Goal: Task Accomplishment & Management: Complete application form

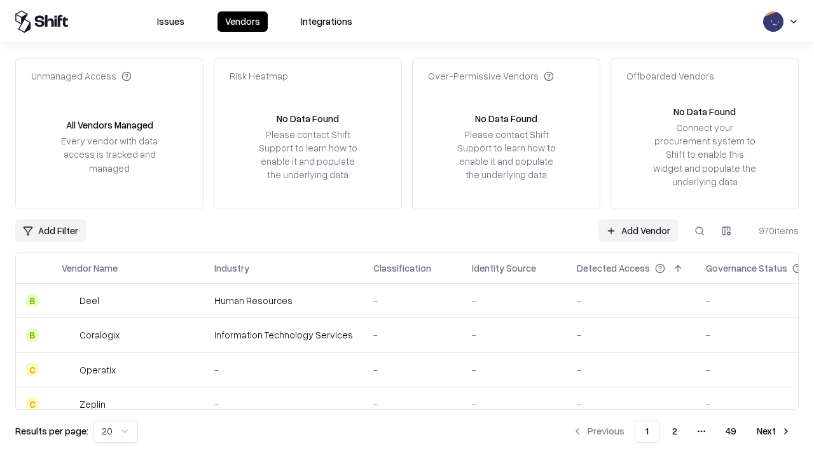
click at [637, 230] on link "Add Vendor" at bounding box center [637, 230] width 79 height 23
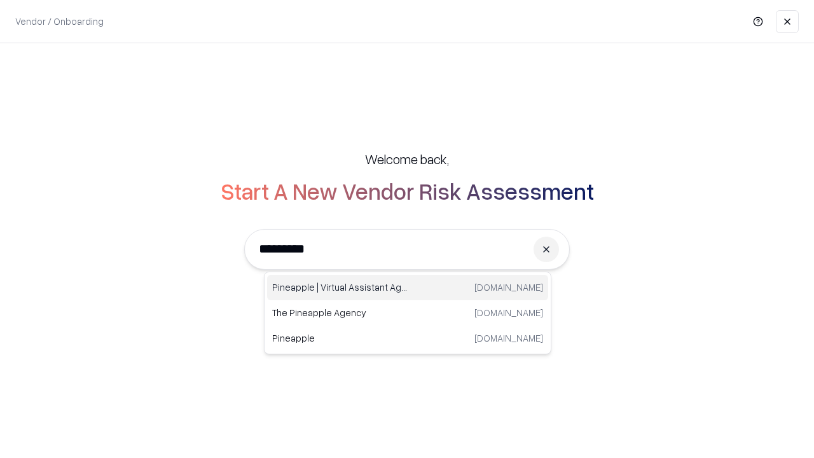
click at [407, 287] on div "Pineapple | Virtual Assistant Agency [DOMAIN_NAME]" at bounding box center [407, 287] width 281 height 25
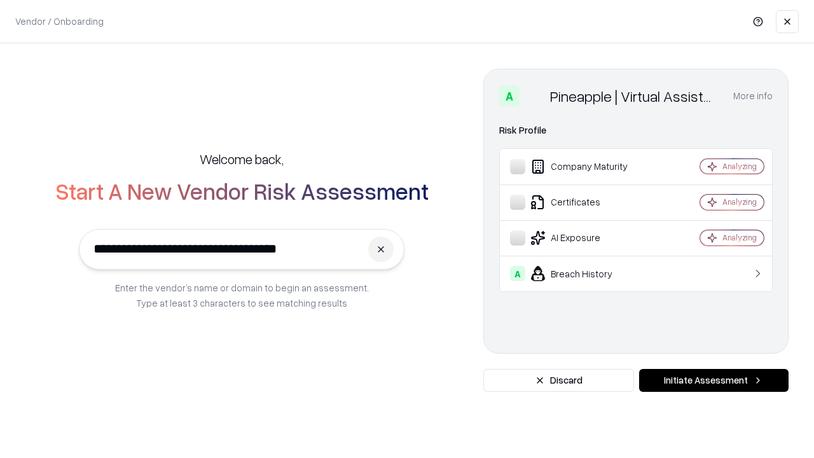
type input "**********"
click at [713, 380] on button "Initiate Assessment" at bounding box center [713, 380] width 149 height 23
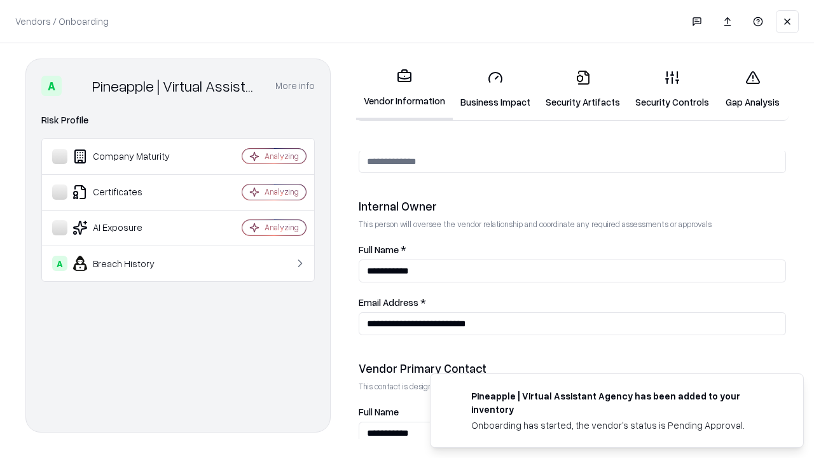
scroll to position [658, 0]
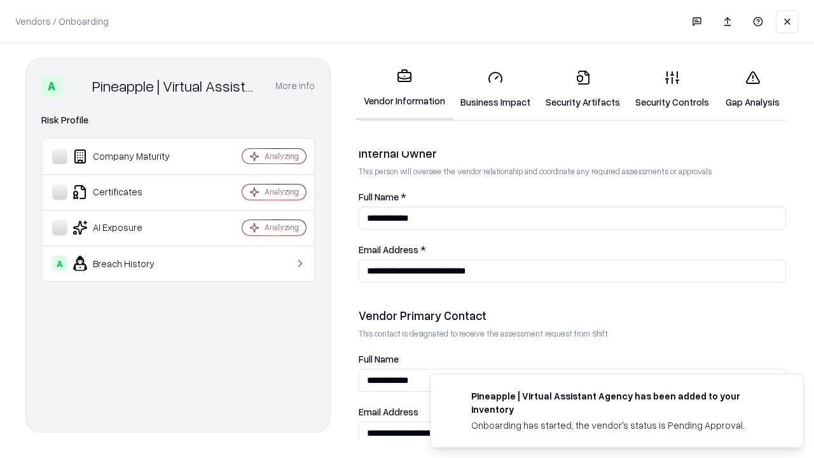
click at [582, 89] on link "Security Artifacts" at bounding box center [583, 89] width 90 height 59
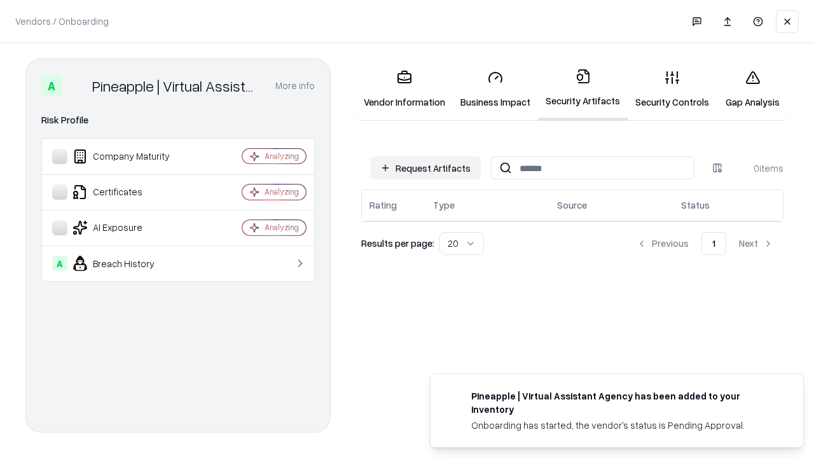
click at [425, 168] on button "Request Artifacts" at bounding box center [425, 167] width 111 height 23
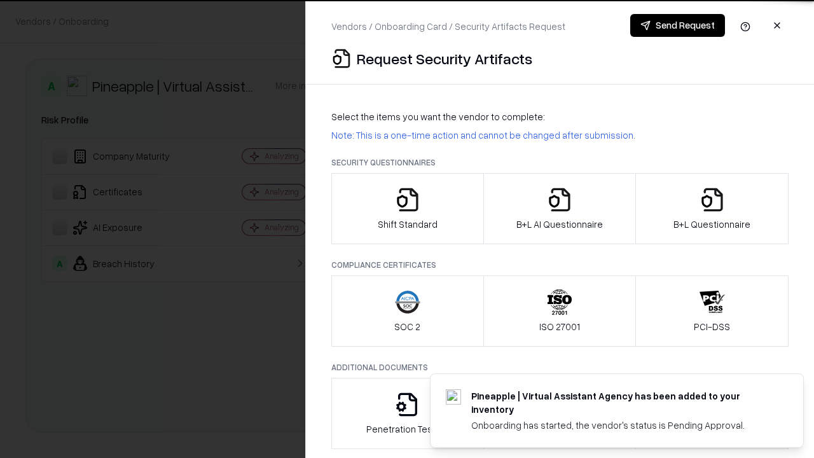
click at [711, 208] on icon "button" at bounding box center [711, 199] width 25 height 25
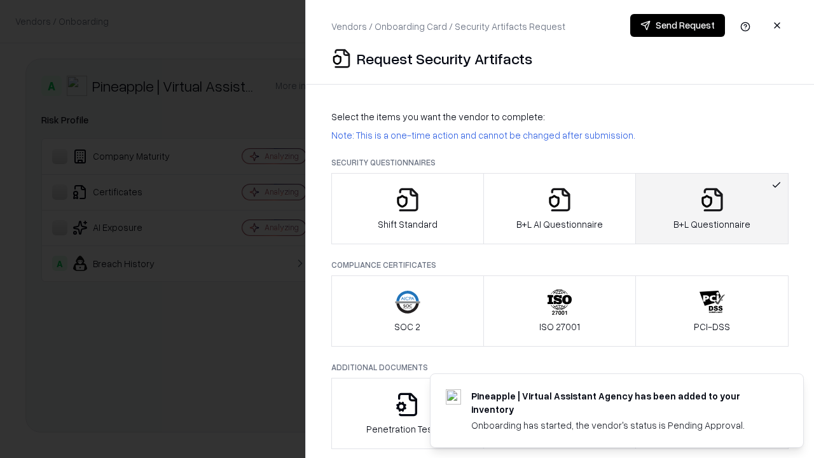
click at [559, 208] on icon "button" at bounding box center [559, 199] width 25 height 25
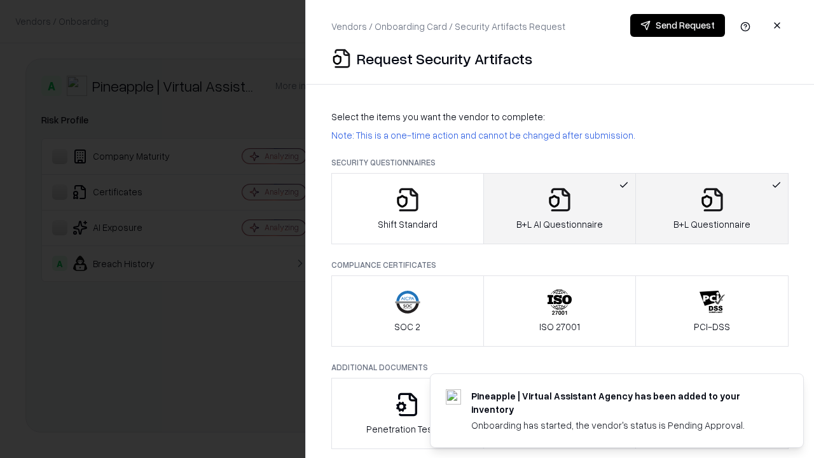
click at [677, 25] on button "Send Request" at bounding box center [677, 25] width 95 height 23
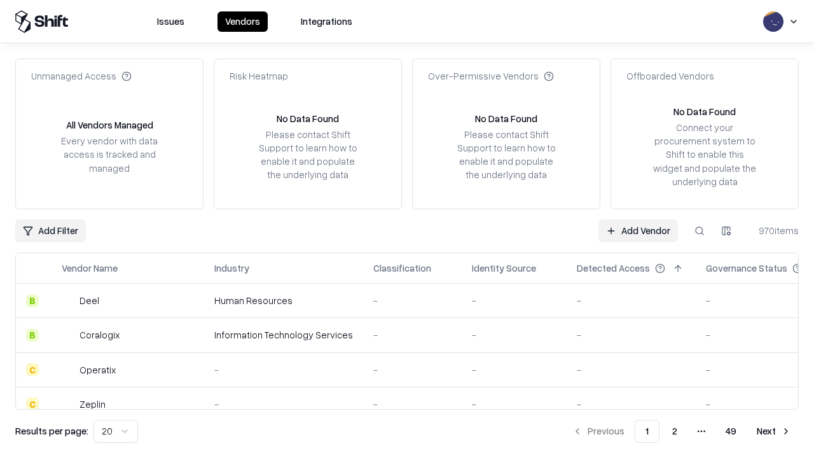
click at [699, 230] on button at bounding box center [699, 230] width 23 height 23
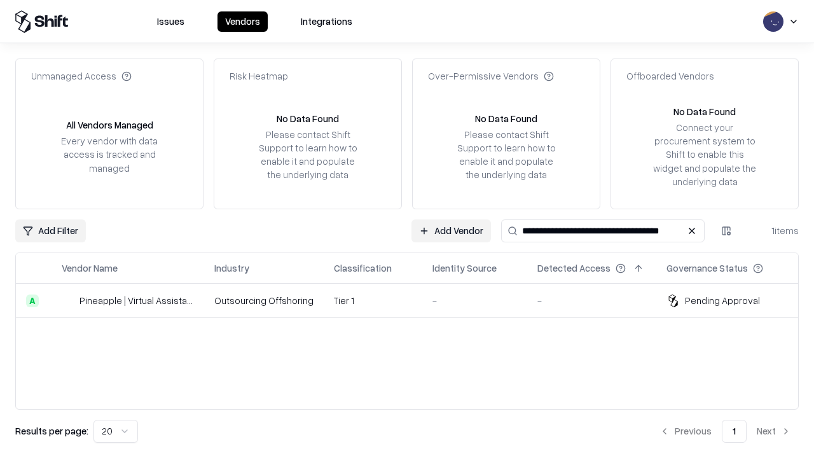
type input "**********"
click at [414, 300] on td "Tier 1" at bounding box center [373, 300] width 99 height 34
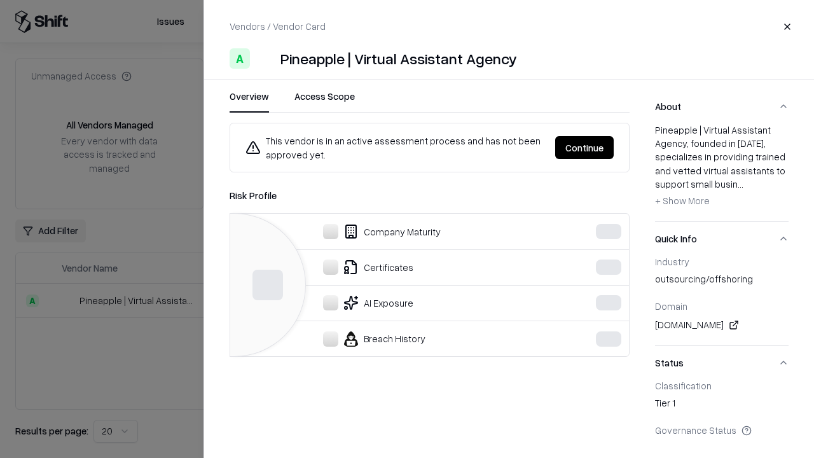
click at [584, 147] on button "Continue" at bounding box center [584, 147] width 58 height 23
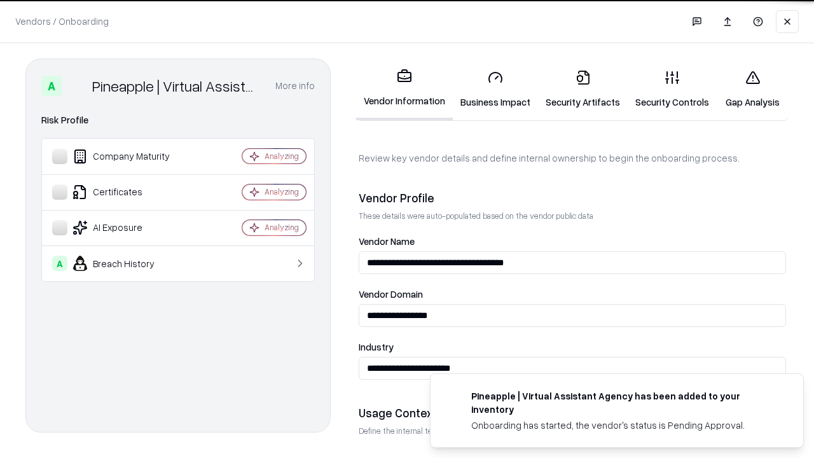
click at [582, 89] on link "Security Artifacts" at bounding box center [583, 89] width 90 height 59
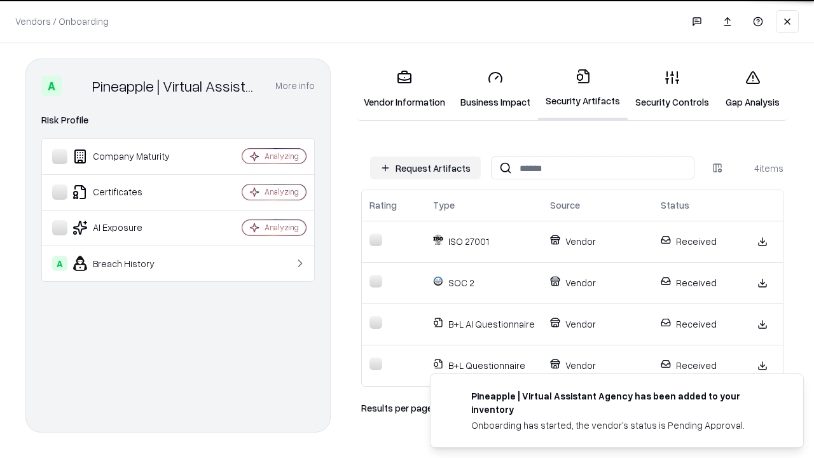
click at [752, 89] on link "Gap Analysis" at bounding box center [752, 89] width 72 height 59
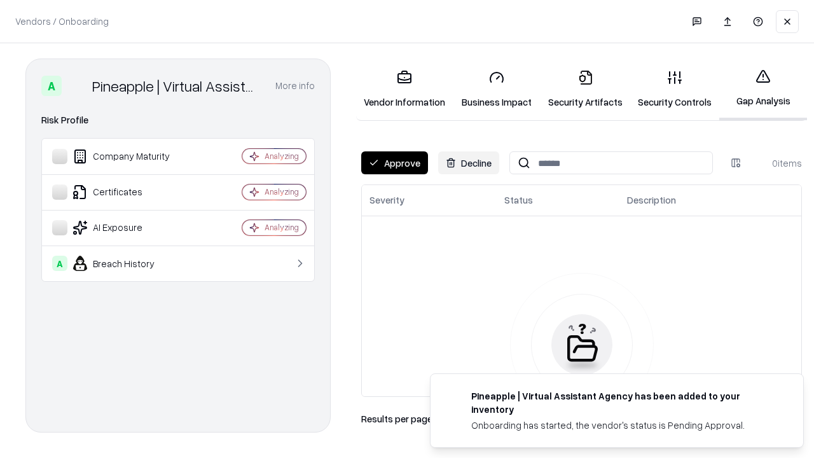
click at [394, 163] on button "Approve" at bounding box center [394, 162] width 67 height 23
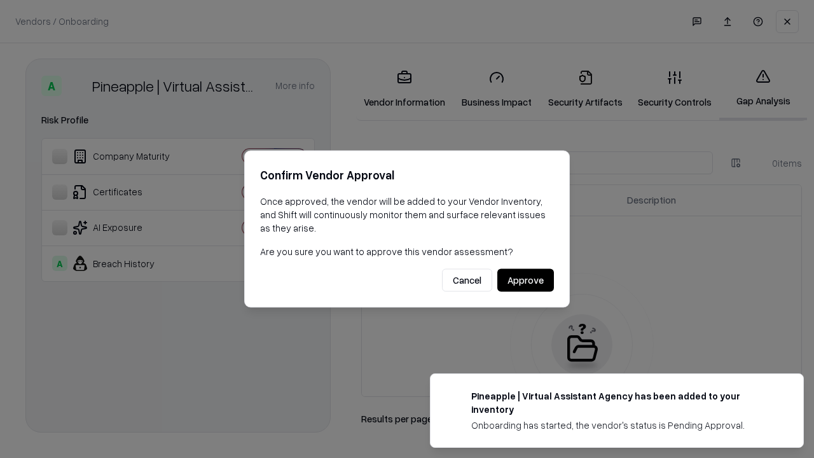
click at [525, 280] on button "Approve" at bounding box center [525, 280] width 57 height 23
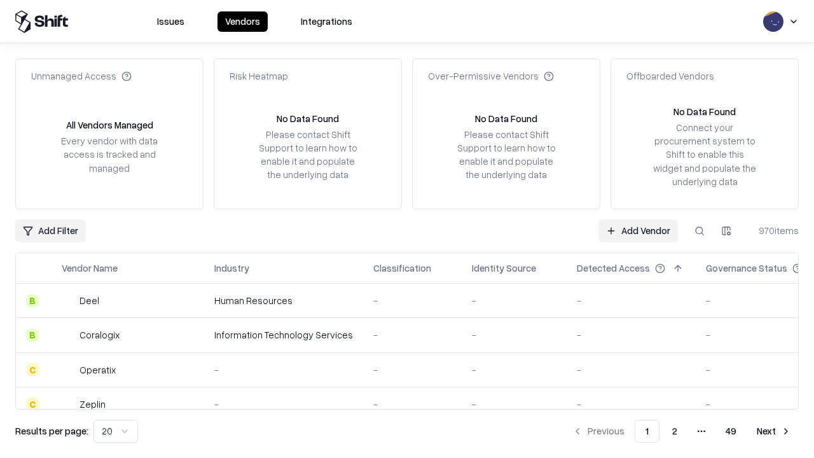
type input "**********"
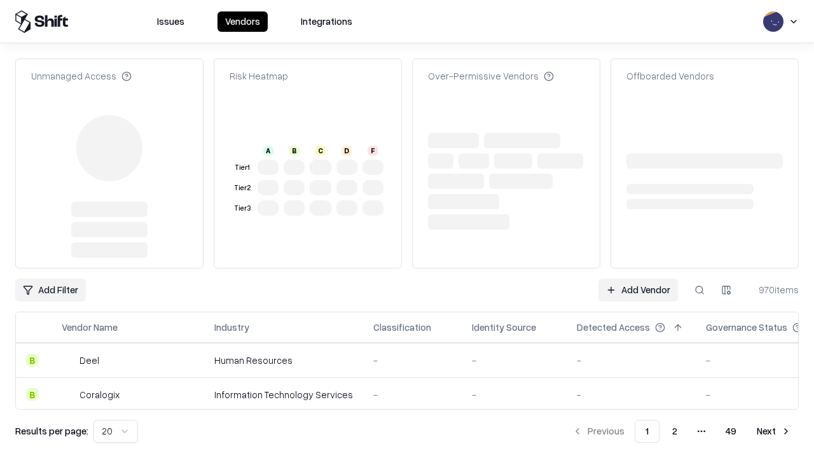
click at [637, 278] on link "Add Vendor" at bounding box center [637, 289] width 79 height 23
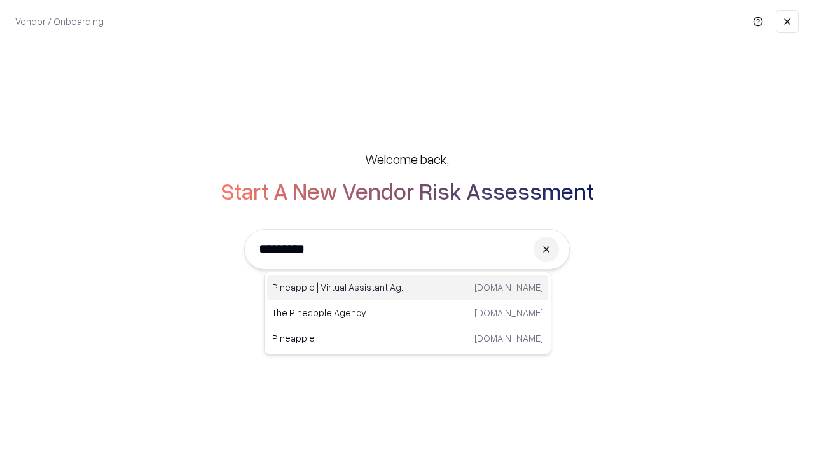
click at [407, 287] on div "Pineapple | Virtual Assistant Agency [DOMAIN_NAME]" at bounding box center [407, 287] width 281 height 25
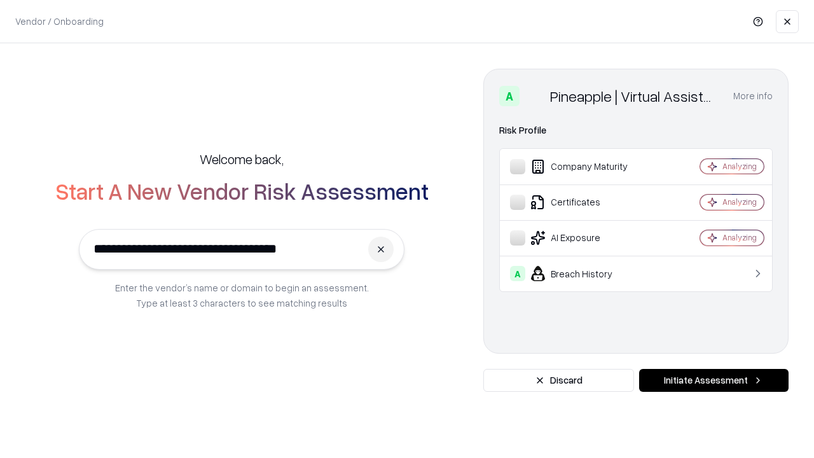
type input "**********"
click at [713, 380] on button "Initiate Assessment" at bounding box center [713, 380] width 149 height 23
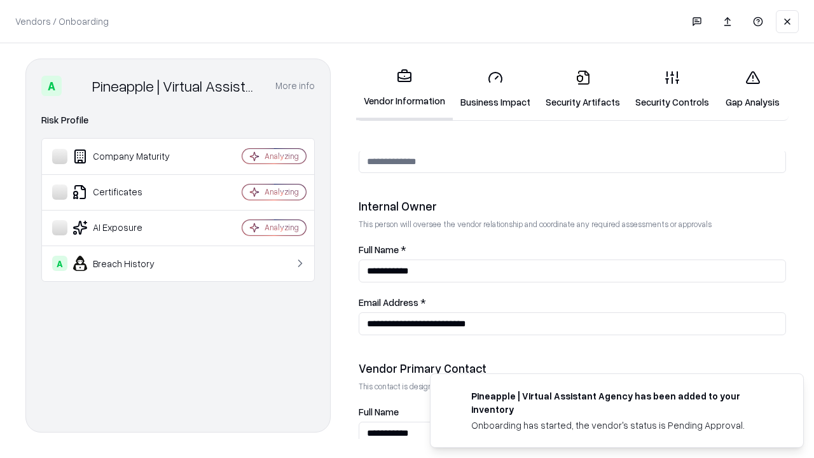
scroll to position [658, 0]
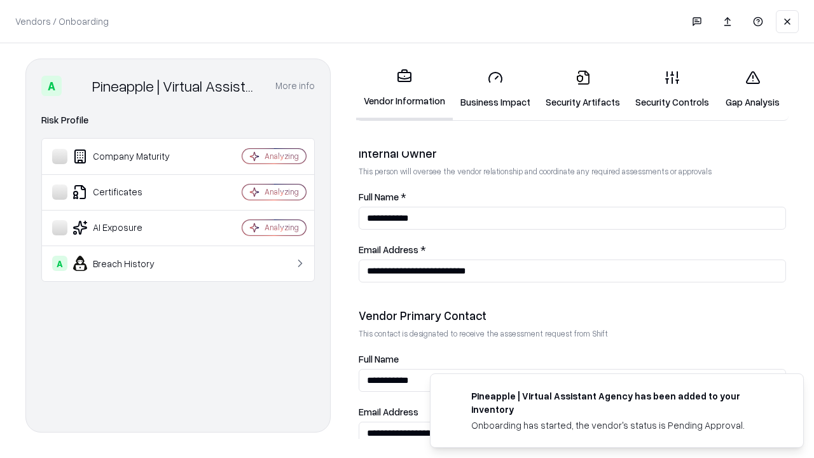
click at [752, 89] on link "Gap Analysis" at bounding box center [752, 89] width 72 height 59
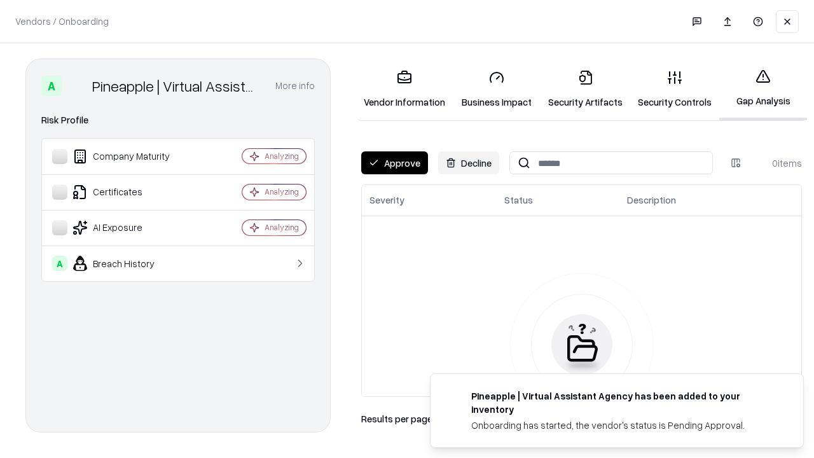
click at [394, 163] on button "Approve" at bounding box center [394, 162] width 67 height 23
